Goal: Use online tool/utility: Utilize a website feature to perform a specific function

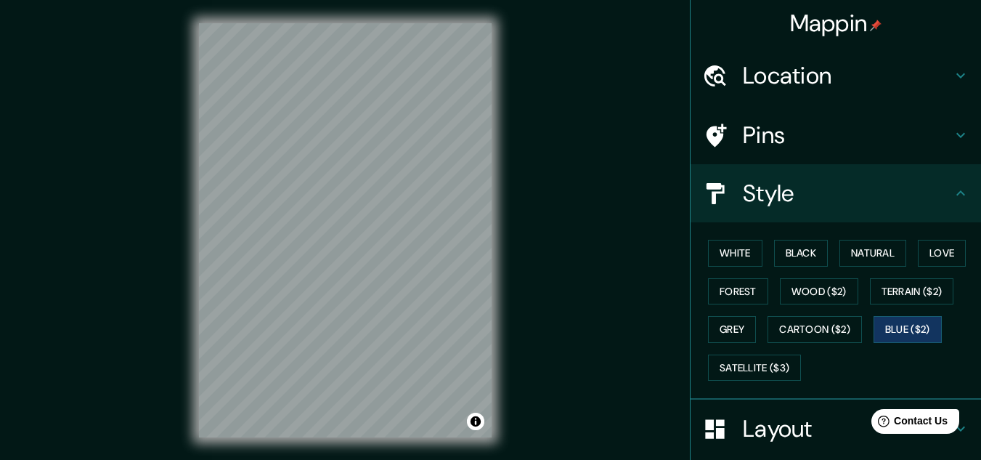
click at [752, 137] on h4 "Pins" at bounding box center [847, 135] width 209 height 29
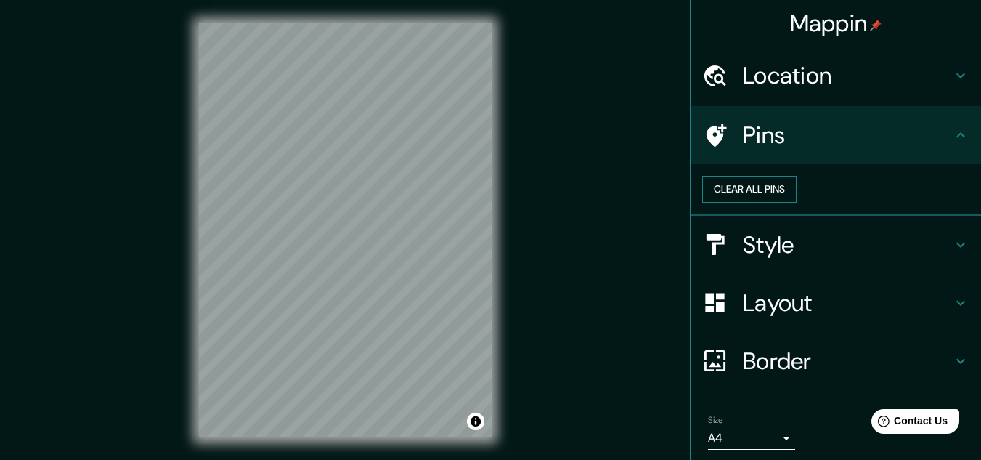
click at [797, 199] on button "Clear all pins" at bounding box center [750, 189] width 94 height 27
click at [797, 196] on button "Clear all pins" at bounding box center [750, 189] width 94 height 27
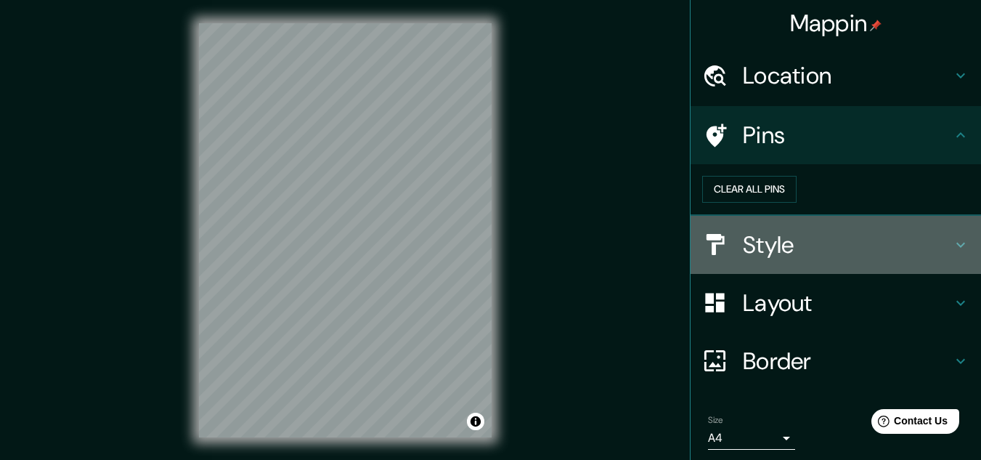
click at [765, 257] on h4 "Style" at bounding box center [847, 244] width 209 height 29
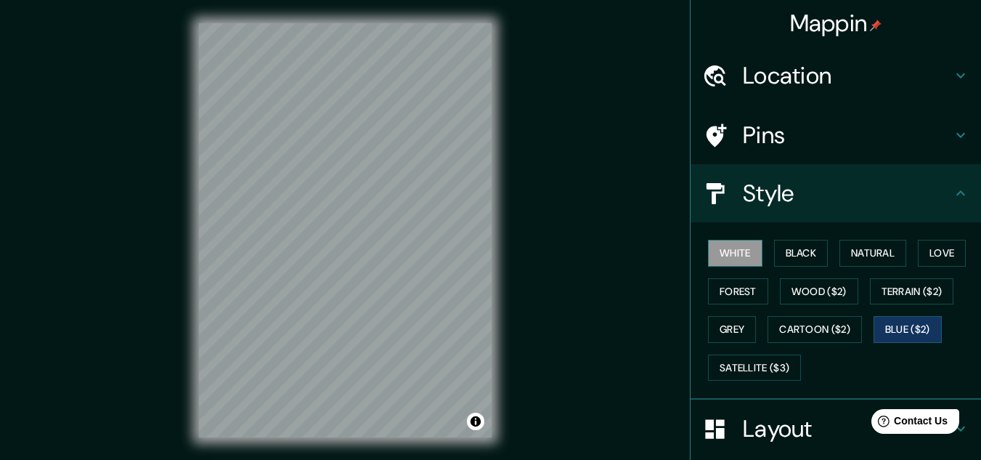
click at [730, 248] on button "White" at bounding box center [735, 253] width 54 height 27
click at [743, 134] on h4 "Pins" at bounding box center [847, 135] width 209 height 29
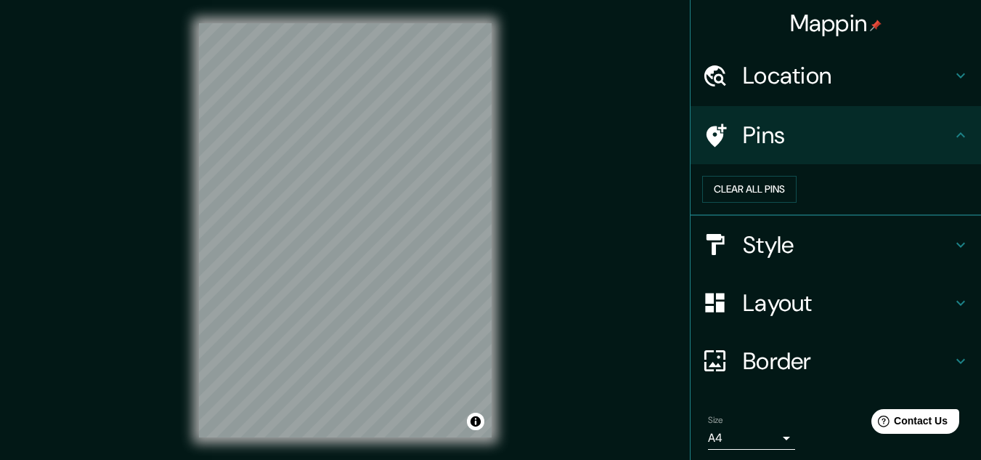
click at [756, 68] on h4 "Location" at bounding box center [847, 75] width 209 height 29
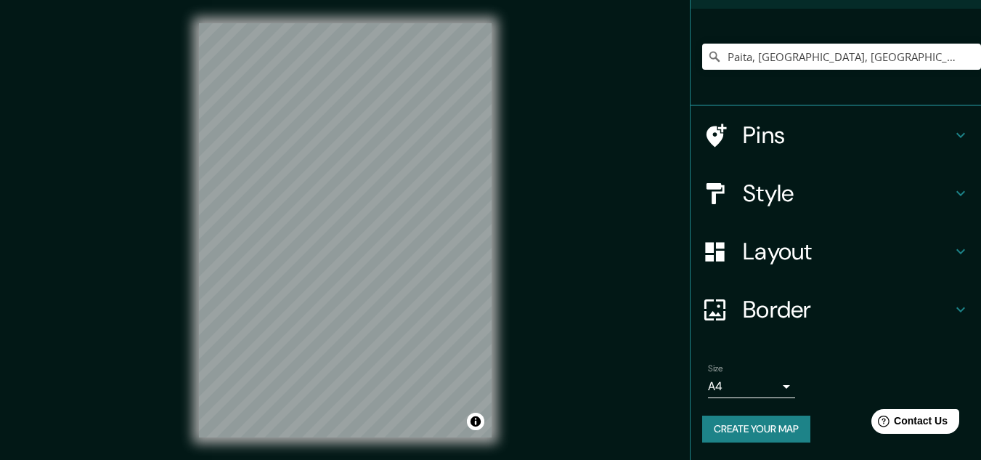
click at [764, 301] on h4 "Border" at bounding box center [847, 309] width 209 height 29
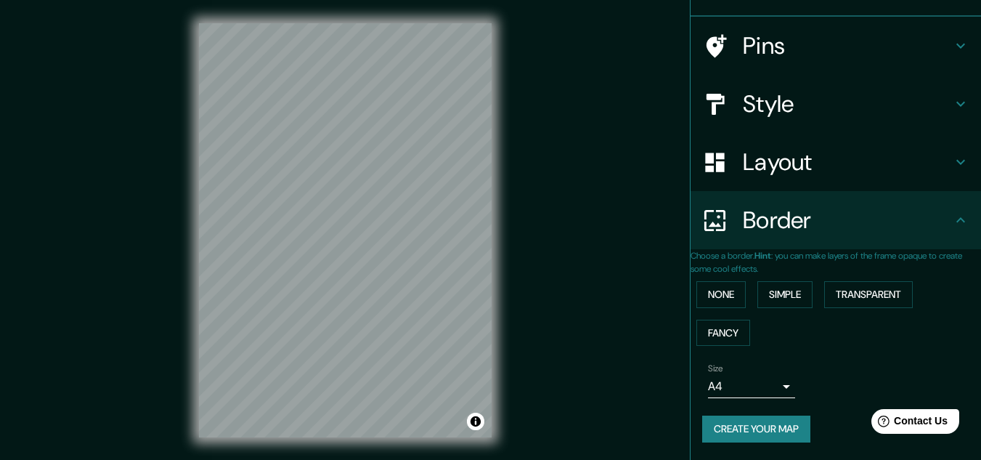
scroll to position [96, 0]
click at [723, 298] on button "None" at bounding box center [721, 294] width 49 height 27
click at [731, 320] on button "Fancy" at bounding box center [724, 333] width 54 height 27
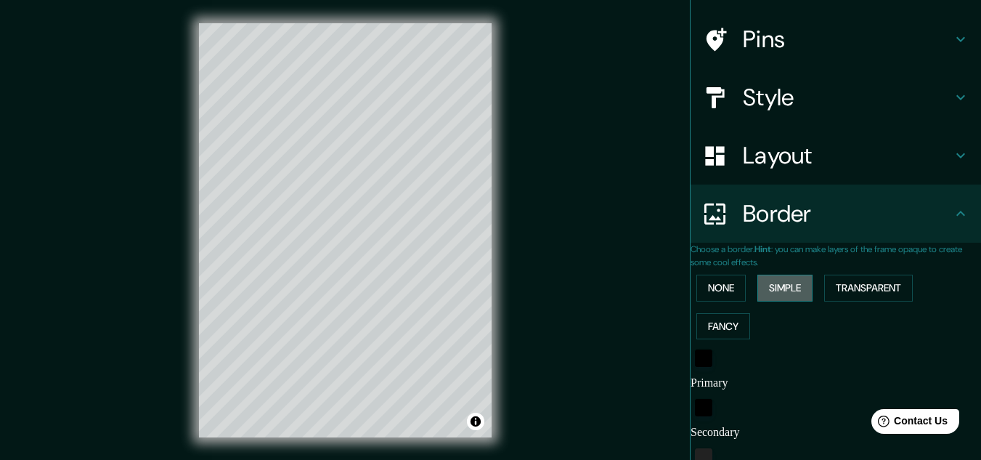
drag, startPoint x: 784, startPoint y: 297, endPoint x: 793, endPoint y: 293, distance: 9.4
click at [785, 296] on button "Simple" at bounding box center [785, 288] width 55 height 27
click at [854, 280] on button "Transparent" at bounding box center [869, 288] width 89 height 27
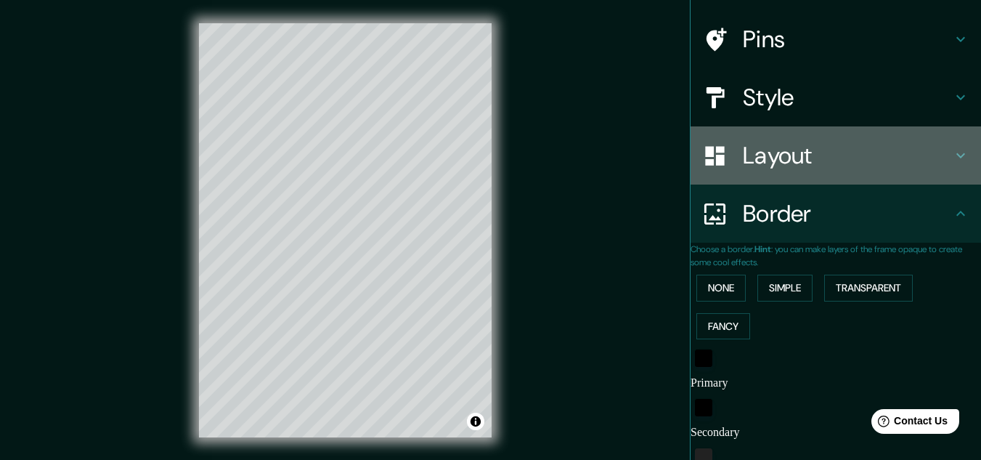
click at [750, 142] on h4 "Layout" at bounding box center [847, 155] width 209 height 29
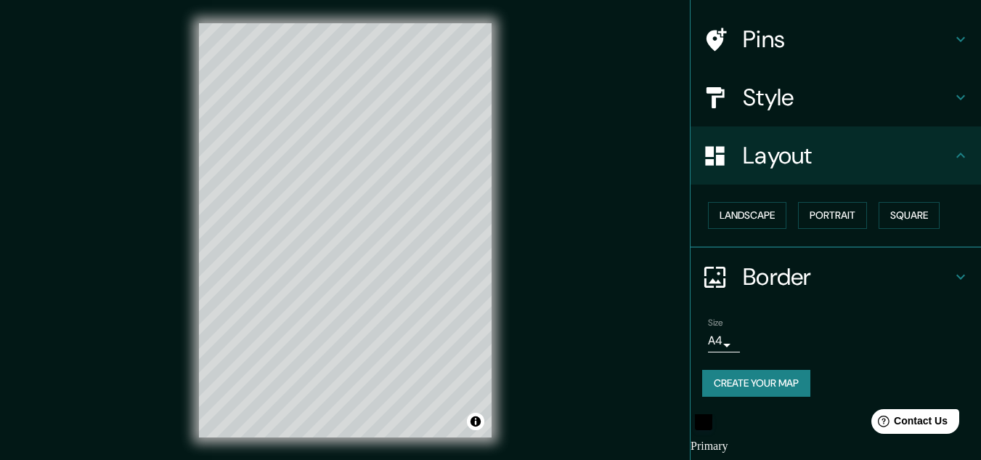
type input "193"
type input "32"
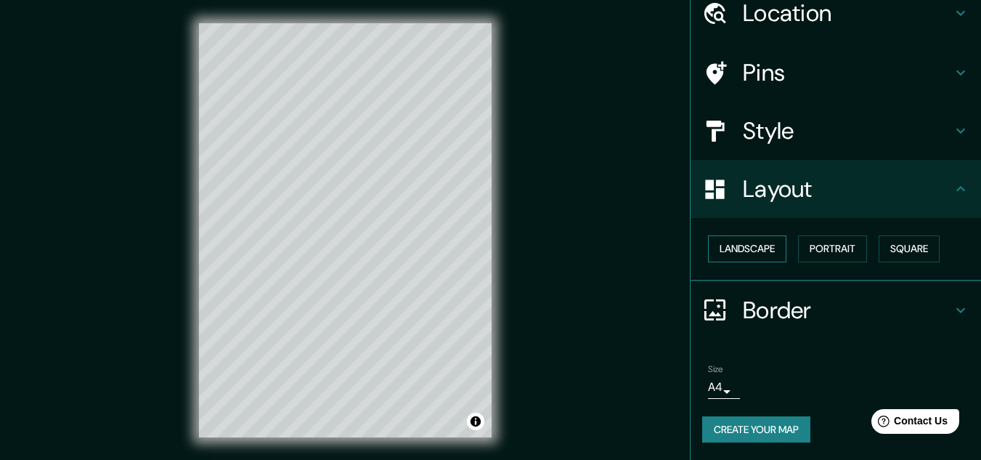
click at [755, 254] on button "Landscape" at bounding box center [747, 248] width 78 height 27
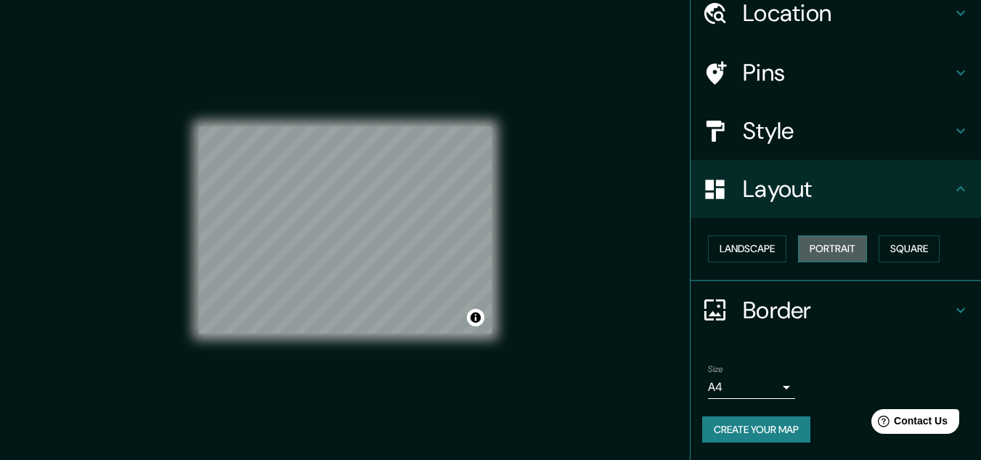
click at [802, 247] on button "Portrait" at bounding box center [832, 248] width 69 height 27
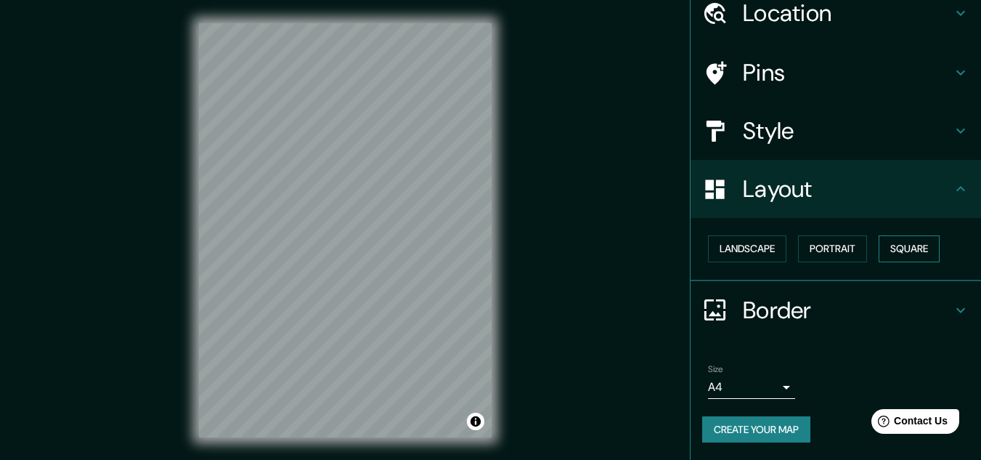
click at [885, 247] on button "Square" at bounding box center [909, 248] width 61 height 27
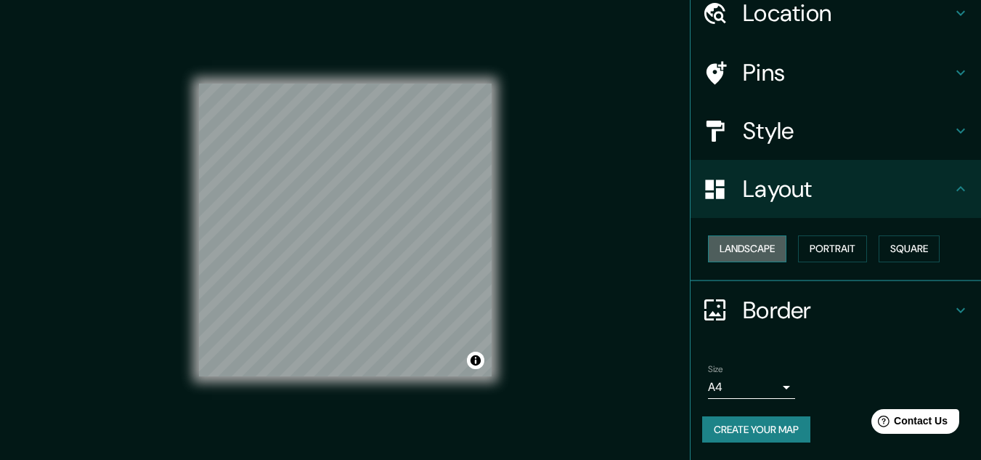
click at [753, 246] on button "Landscape" at bounding box center [747, 248] width 78 height 27
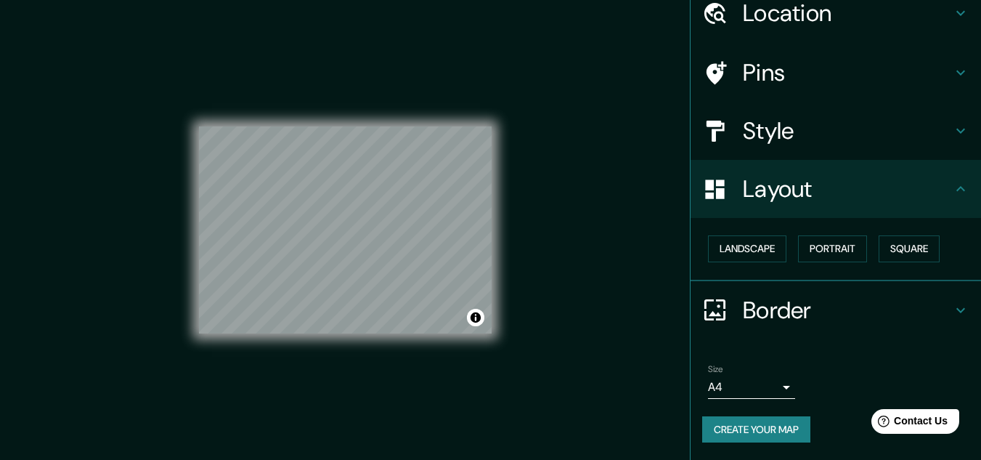
click at [751, 127] on h4 "Style" at bounding box center [847, 130] width 209 height 29
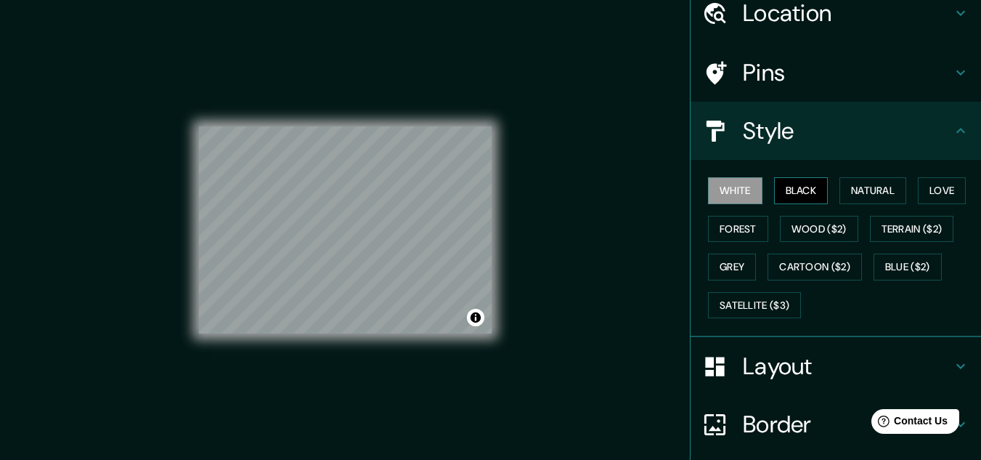
click at [794, 194] on button "Black" at bounding box center [801, 190] width 54 height 27
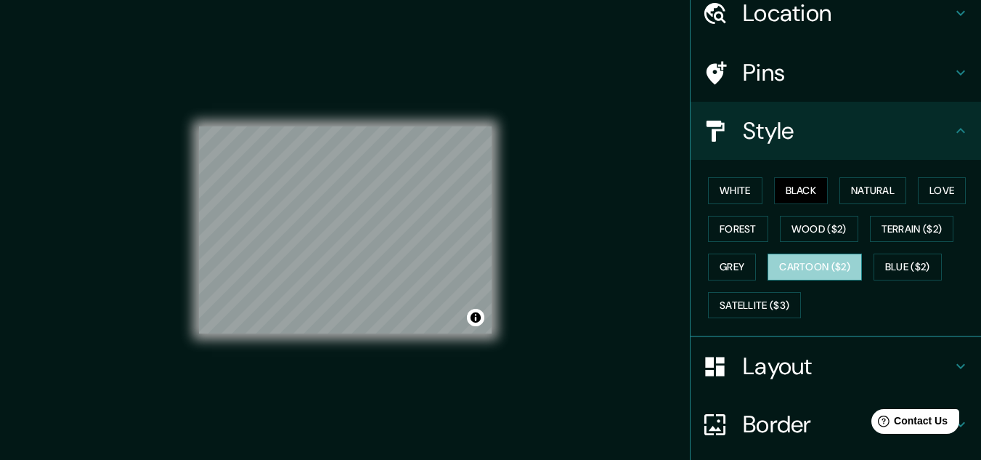
drag, startPoint x: 801, startPoint y: 263, endPoint x: 778, endPoint y: 272, distance: 25.1
click at [801, 264] on button "Cartoon ($2)" at bounding box center [815, 267] width 94 height 27
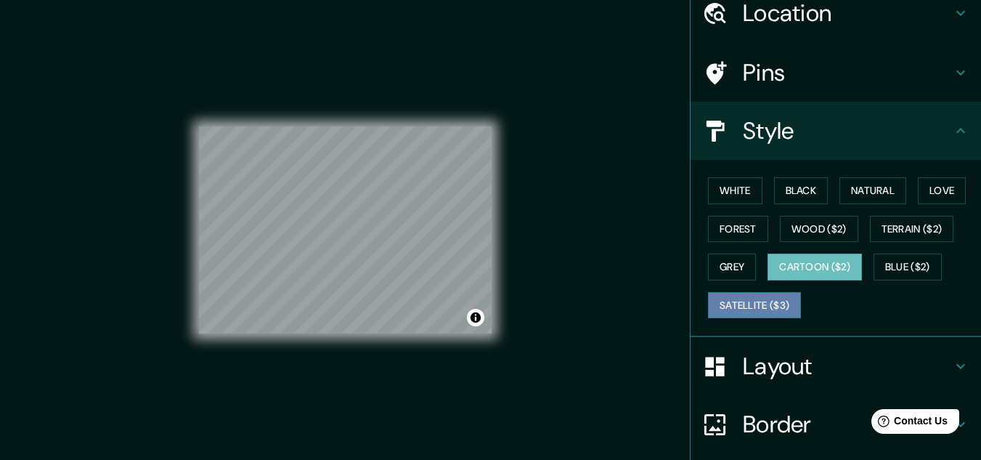
click at [758, 299] on button "Satellite ($3)" at bounding box center [754, 305] width 93 height 27
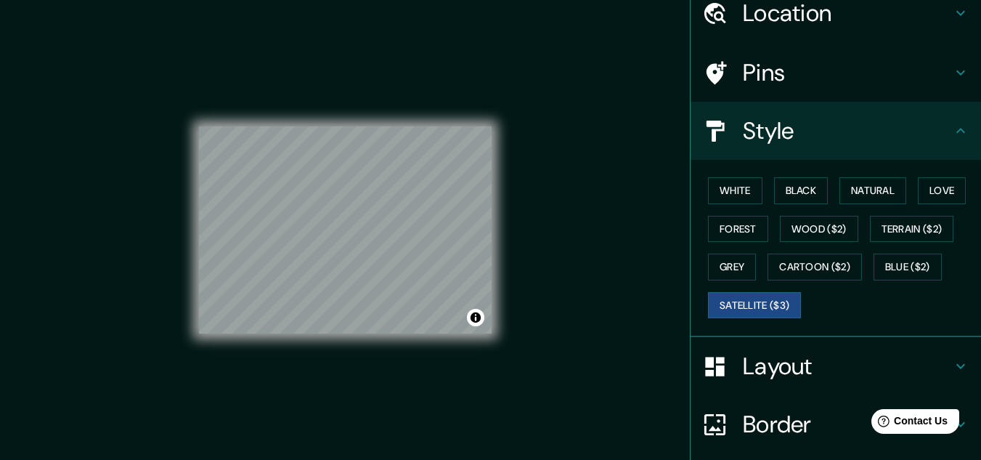
click at [706, 253] on div "White Black Natural Love Forest Wood ($2) Terrain ($2) Grey Cartoon ($2) Blue (…" at bounding box center [842, 247] width 279 height 153
click at [709, 260] on button "Grey" at bounding box center [732, 267] width 48 height 27
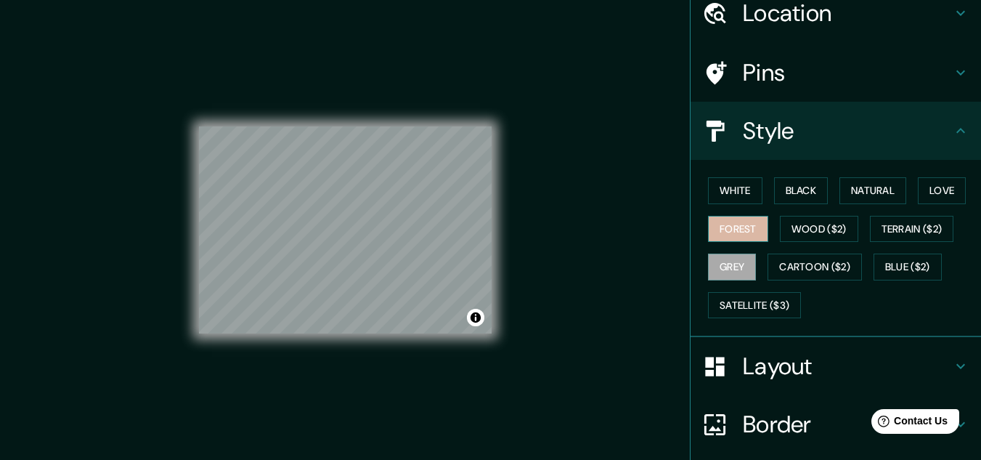
click at [735, 219] on button "Forest" at bounding box center [738, 229] width 60 height 27
click at [724, 192] on button "White" at bounding box center [735, 190] width 54 height 27
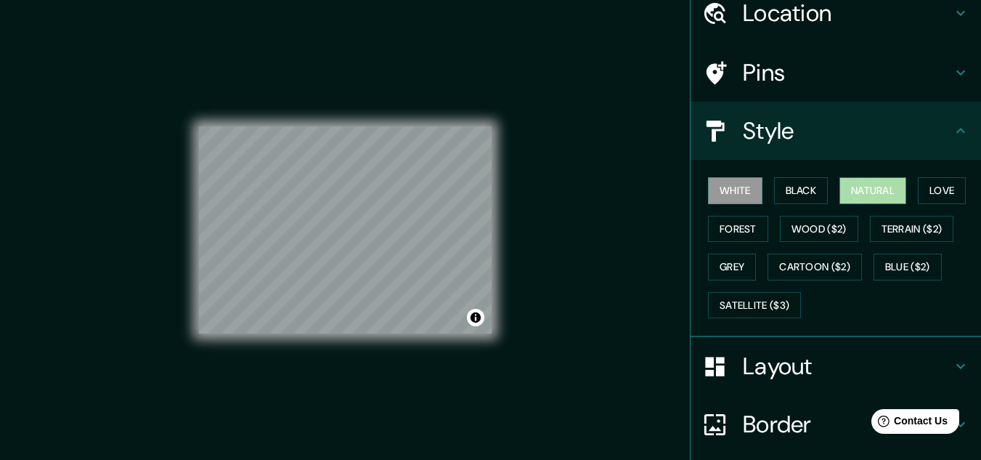
click at [874, 183] on button "Natural" at bounding box center [873, 190] width 67 height 27
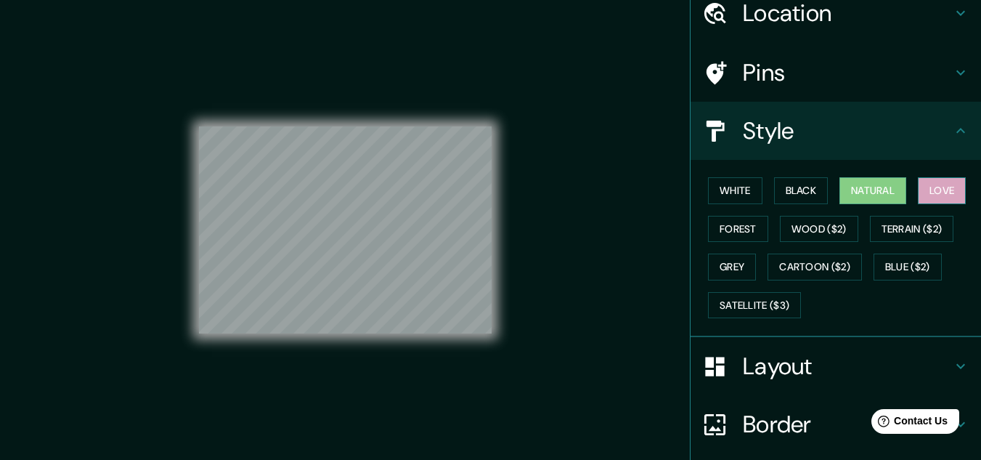
click at [926, 188] on button "Love" at bounding box center [942, 190] width 48 height 27
click at [898, 222] on button "Terrain ($2)" at bounding box center [912, 229] width 84 height 27
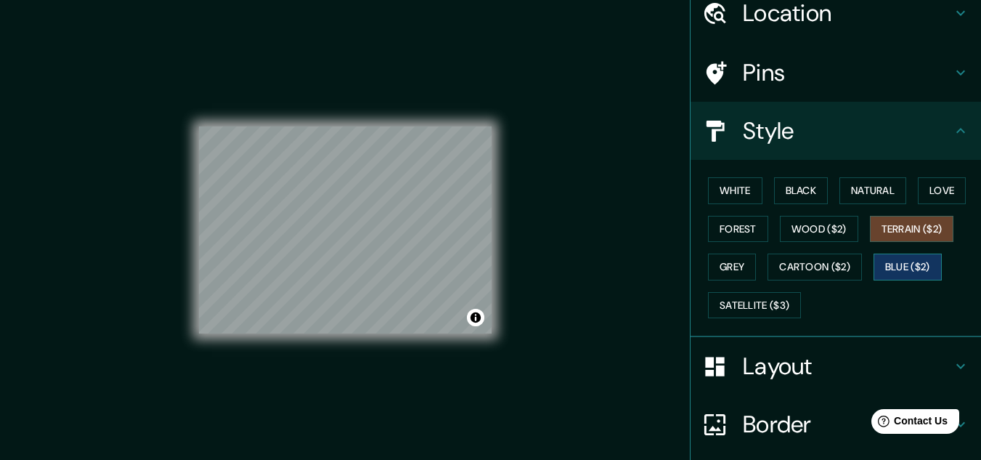
click at [892, 266] on button "Blue ($2)" at bounding box center [908, 267] width 68 height 27
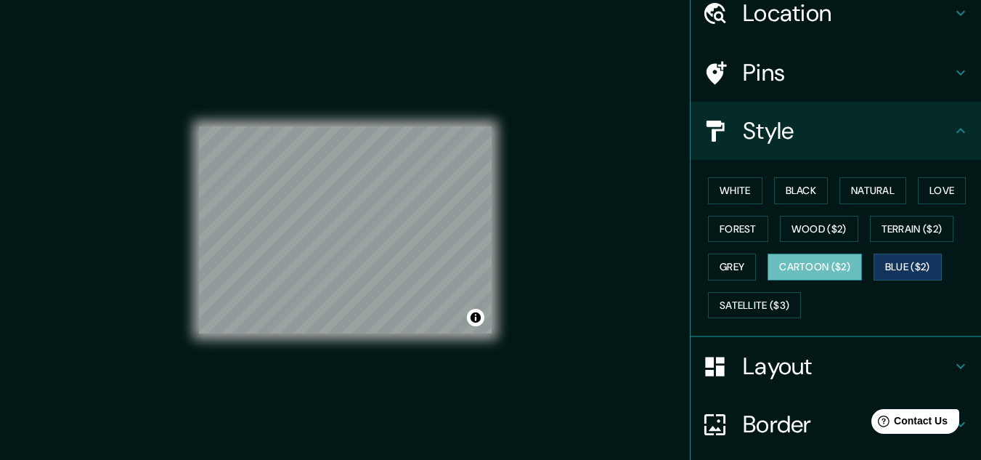
click at [822, 274] on button "Cartoon ($2)" at bounding box center [815, 267] width 94 height 27
click at [726, 234] on button "Forest" at bounding box center [738, 229] width 60 height 27
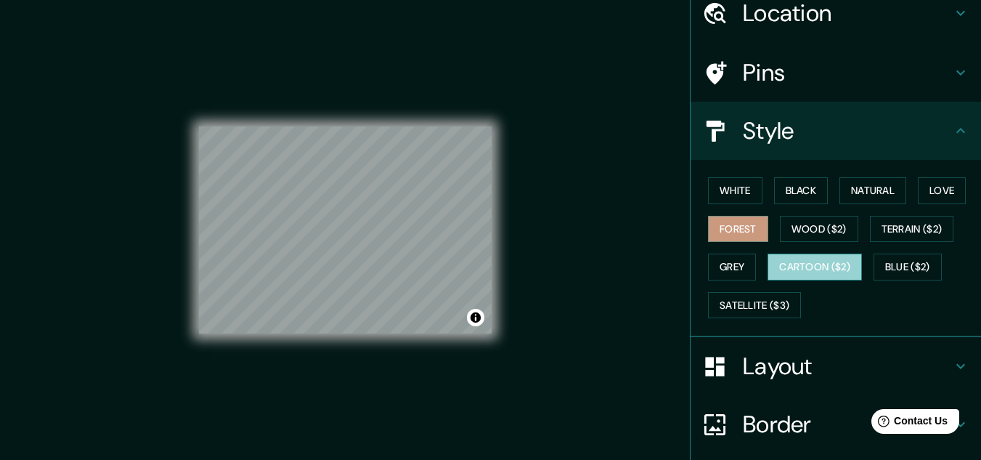
click at [806, 262] on button "Cartoon ($2)" at bounding box center [815, 267] width 94 height 27
